Goal: Information Seeking & Learning: Learn about a topic

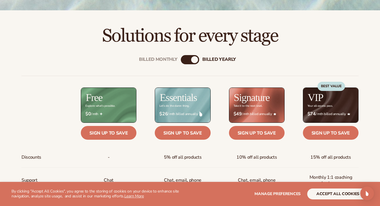
scroll to position [185, 0]
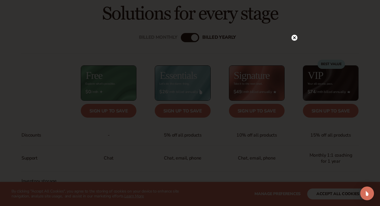
click at [294, 37] on circle at bounding box center [294, 38] width 6 height 6
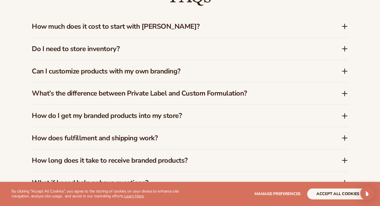
scroll to position [849, 0]
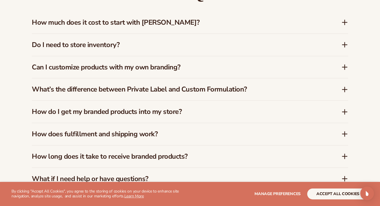
click at [344, 22] on icon at bounding box center [344, 22] width 5 height 0
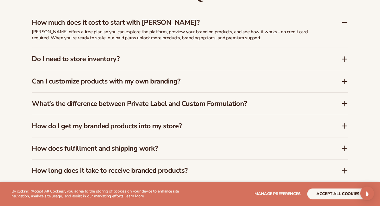
click at [345, 57] on icon at bounding box center [345, 59] width 0 height 5
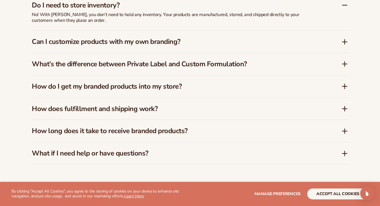
scroll to position [888, 0]
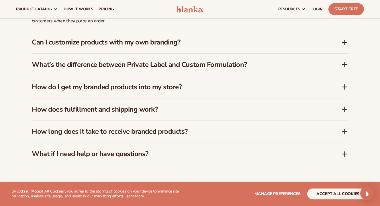
click at [343, 39] on icon at bounding box center [344, 42] width 7 height 7
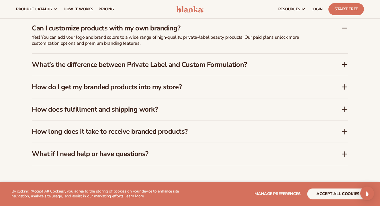
click at [345, 62] on icon at bounding box center [345, 64] width 0 height 5
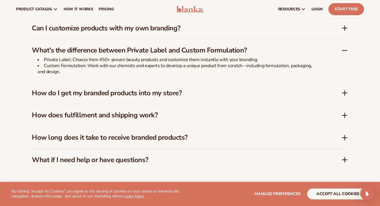
click at [344, 93] on icon at bounding box center [344, 93] width 5 height 0
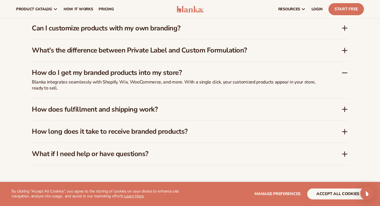
click at [345, 106] on icon at bounding box center [344, 109] width 7 height 7
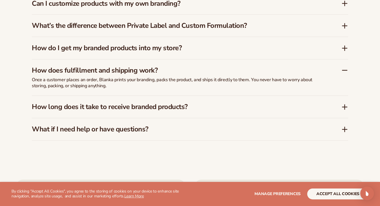
scroll to position [913, 0]
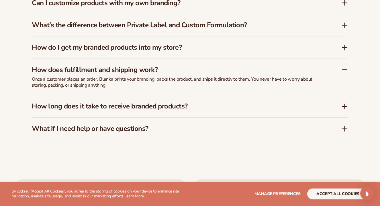
click at [342, 103] on icon at bounding box center [344, 106] width 7 height 7
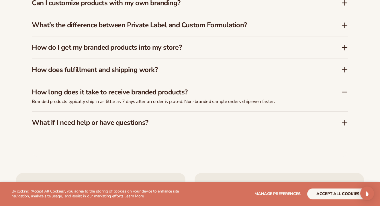
click at [347, 112] on div "What if I need help or have questions?" at bounding box center [190, 122] width 316 height 22
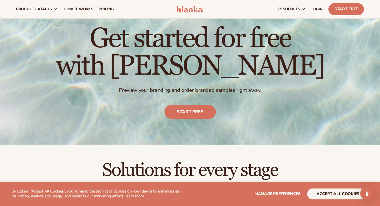
scroll to position [0, 0]
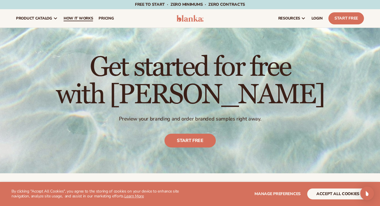
click at [82, 21] on span "How It Works" at bounding box center [79, 18] width 30 height 5
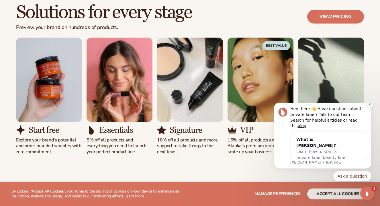
click at [369, 106] on icon "Dismiss notification" at bounding box center [369, 104] width 3 height 3
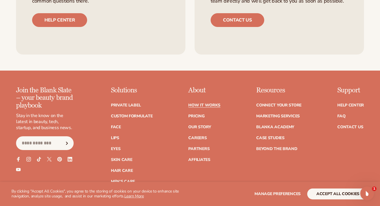
scroll to position [1222, 0]
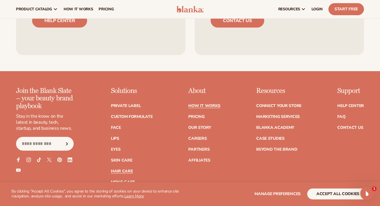
click at [127, 169] on link "Hair Care" at bounding box center [122, 171] width 22 height 4
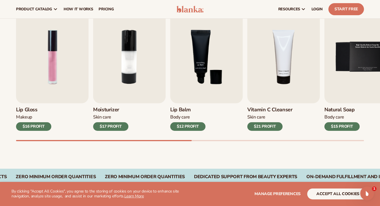
scroll to position [185, 0]
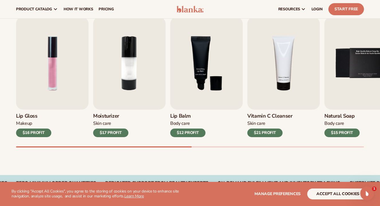
click at [40, 134] on div "$16 PROFIT" at bounding box center [33, 132] width 35 height 9
click at [46, 93] on img "1 / 9" at bounding box center [52, 63] width 72 height 93
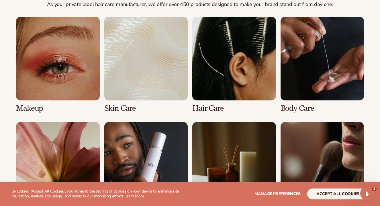
scroll to position [432, 0]
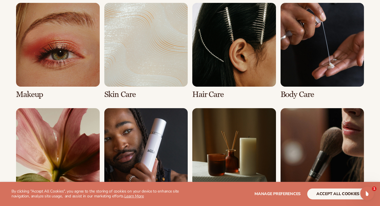
click at [215, 53] on link "3 / 8" at bounding box center [234, 51] width 84 height 96
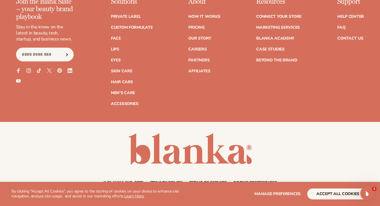
scroll to position [1016, 0]
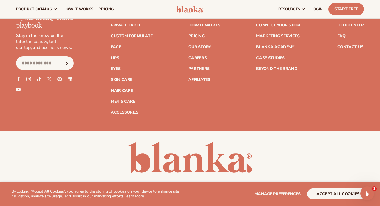
click at [123, 89] on link "Hair Care" at bounding box center [122, 91] width 22 height 4
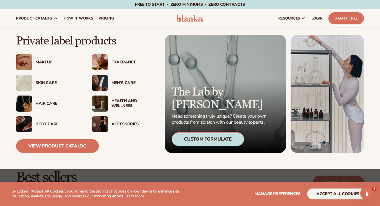
click at [44, 102] on div "Hair Care" at bounding box center [58, 103] width 45 height 5
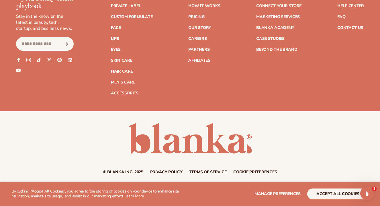
scroll to position [1038, 0]
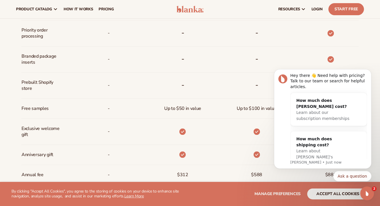
scroll to position [393, 0]
click at [368, 70] on icon "Dismiss notification" at bounding box center [369, 70] width 3 height 3
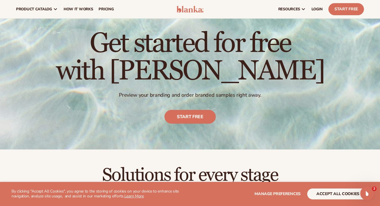
scroll to position [0, 0]
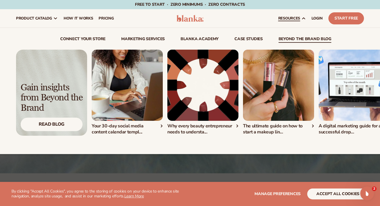
click at [273, 108] on img "3 / 5" at bounding box center [278, 85] width 71 height 71
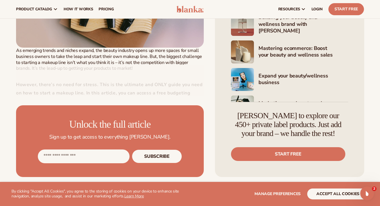
scroll to position [274, 0]
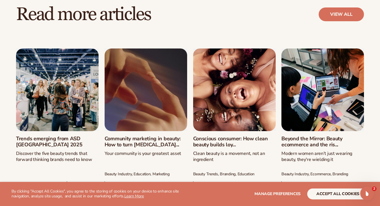
scroll to position [2199, 0]
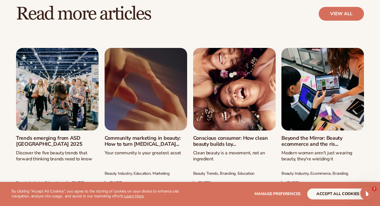
click at [57, 135] on link "Trends emerging from ASD Las Vegas 2025" at bounding box center [57, 141] width 83 height 12
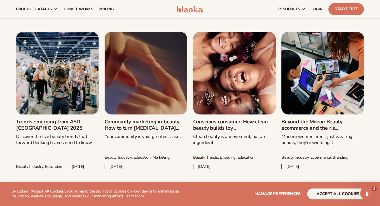
scroll to position [1944, 0]
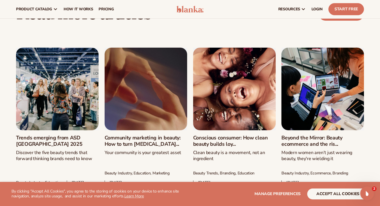
scroll to position [1844, 0]
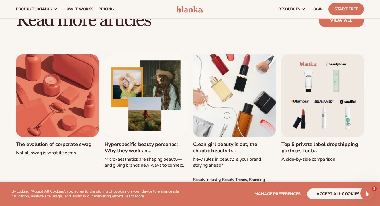
click at [256, 141] on link "Clean girl beauty is out, the chaotic beauty tr..." at bounding box center [234, 147] width 83 height 12
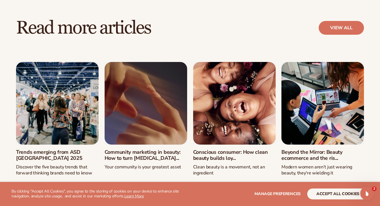
scroll to position [2452, 0]
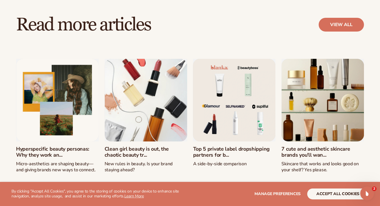
click at [233, 146] on link "Top 5 private label dropshipping partners for b..." at bounding box center [234, 152] width 83 height 12
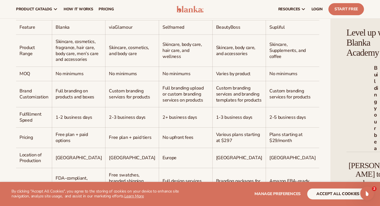
scroll to position [462, 0]
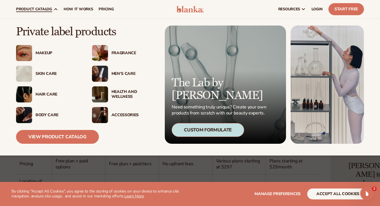
click at [105, 54] on img at bounding box center [100, 53] width 16 height 16
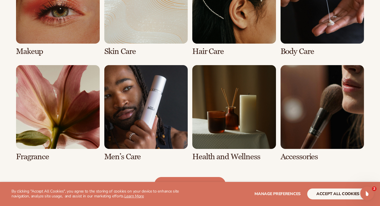
scroll to position [475, 0]
